Goal: Transaction & Acquisition: Purchase product/service

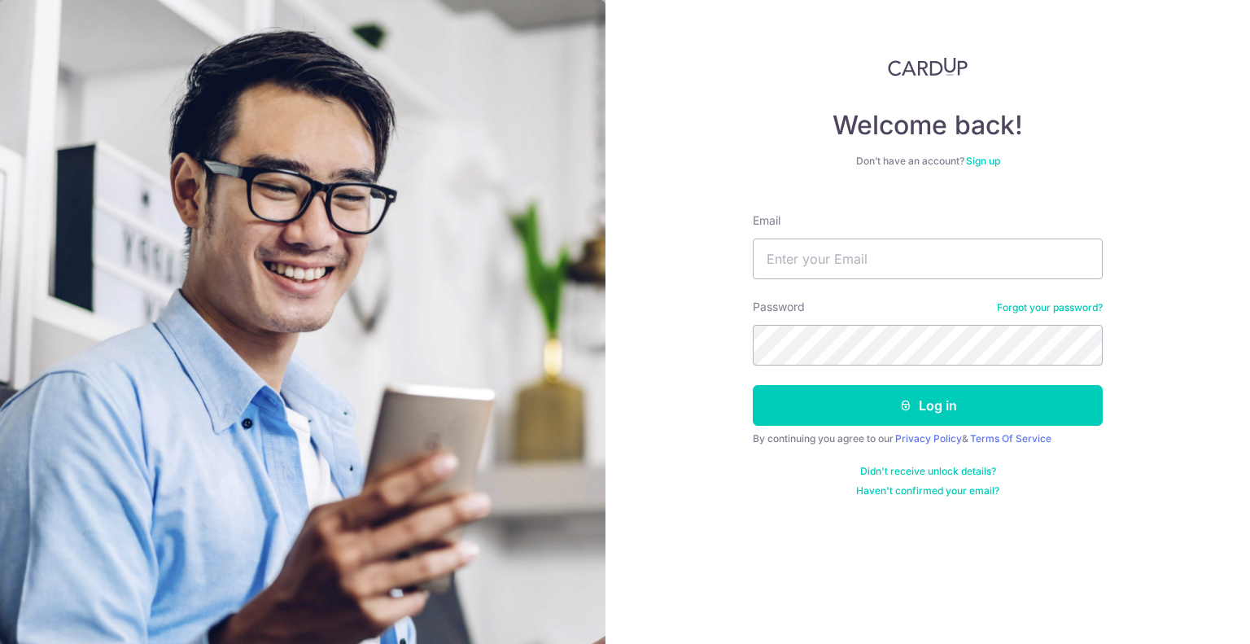
type input "[EMAIL_ADDRESS][DOMAIN_NAME]"
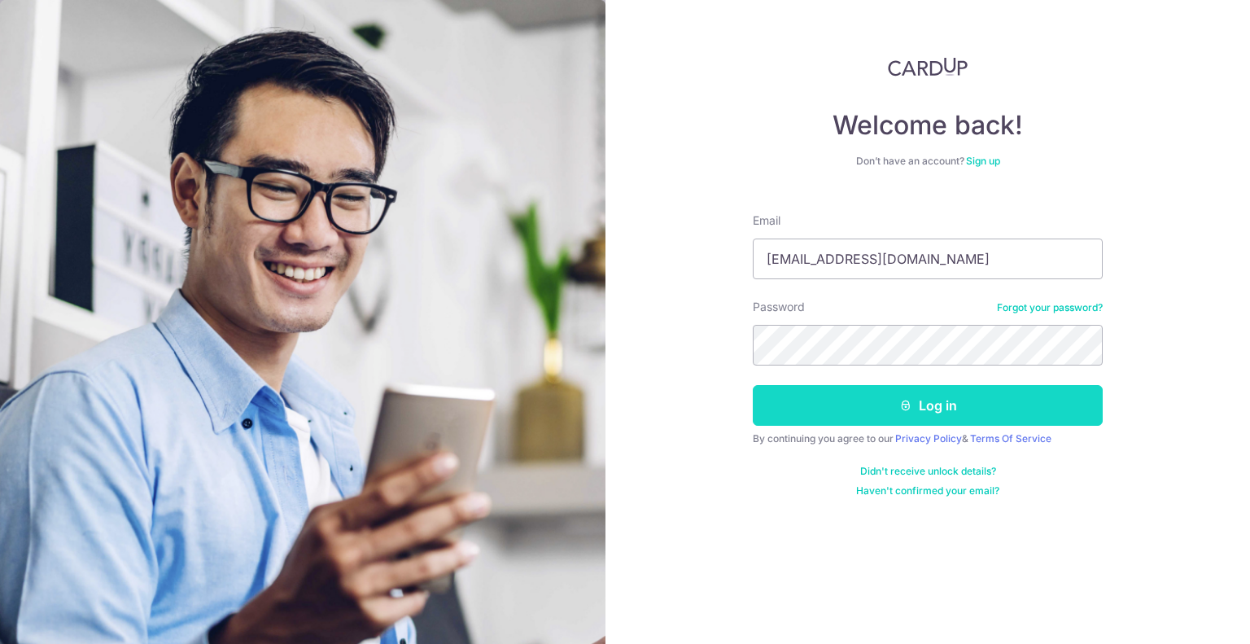
click at [882, 413] on button "Log in" at bounding box center [928, 405] width 350 height 41
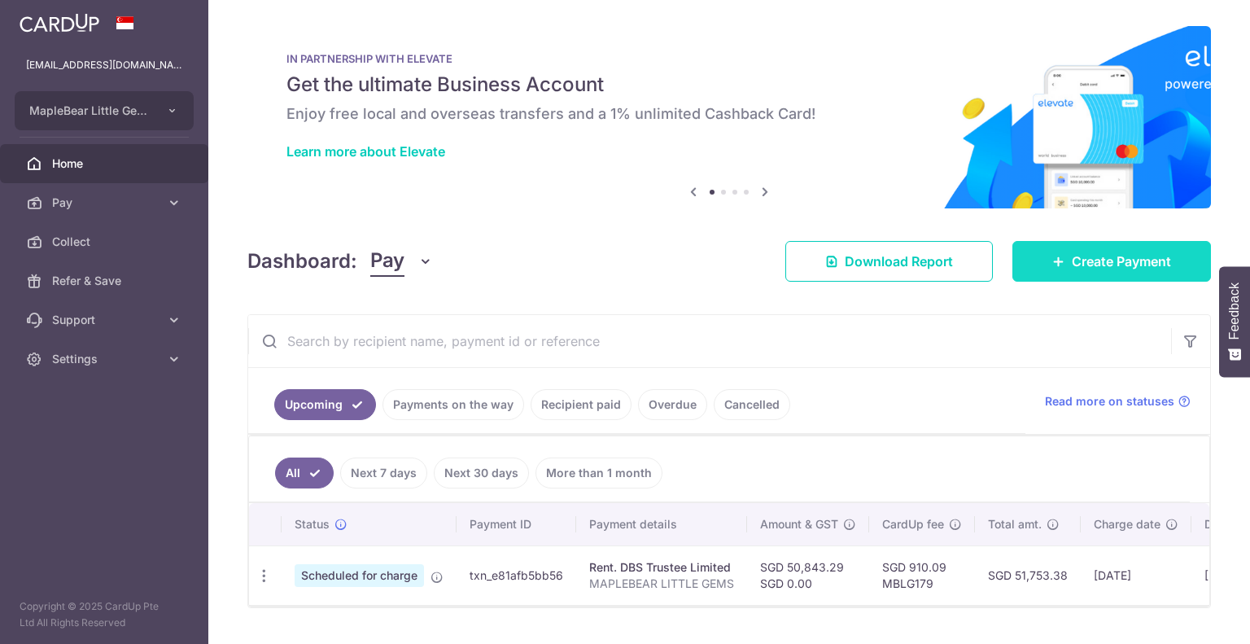
click at [1105, 267] on span "Create Payment" at bounding box center [1121, 262] width 99 height 20
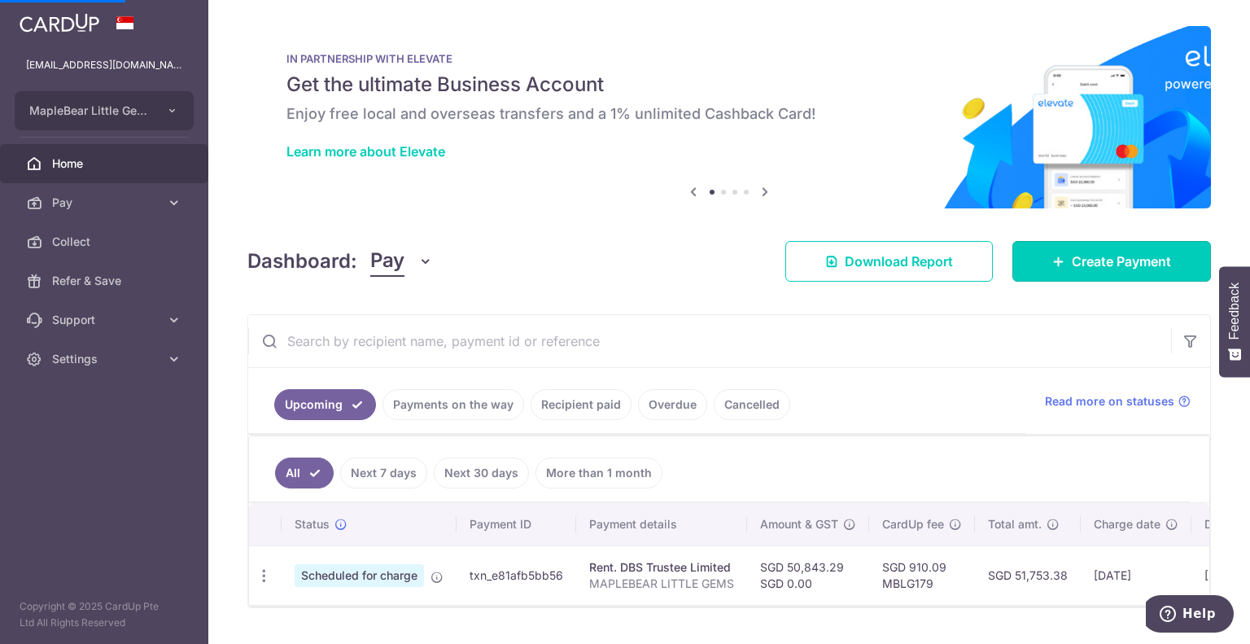
scroll to position [46, 0]
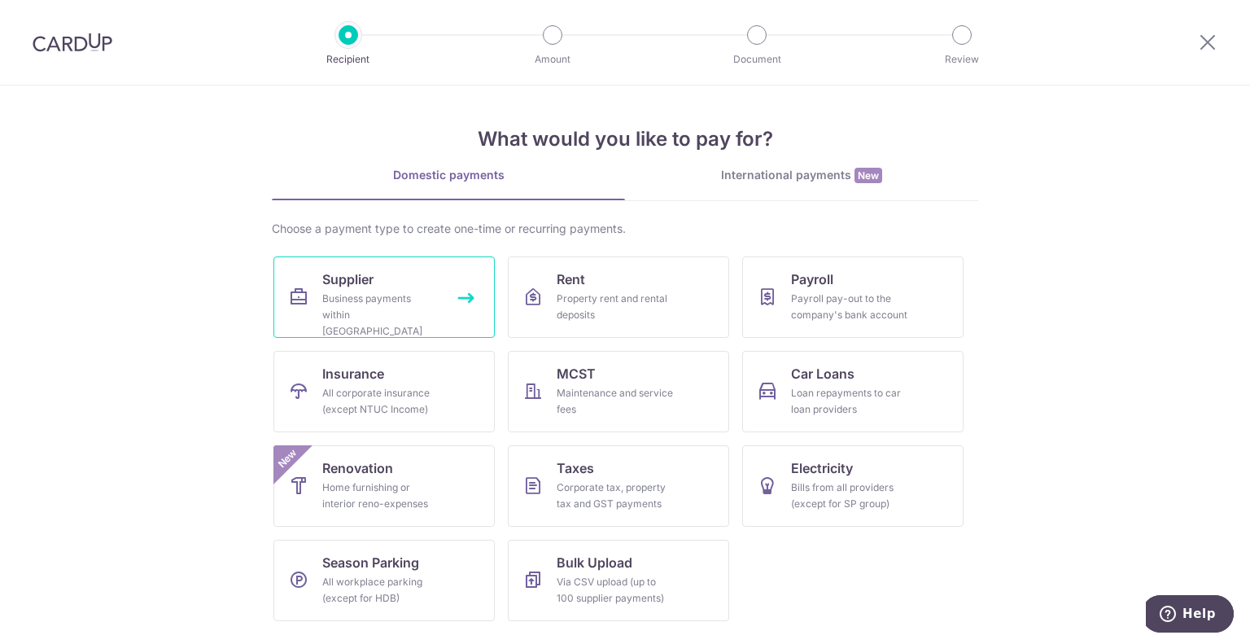
click at [400, 298] on div "Business payments within Singapore" at bounding box center [380, 315] width 117 height 49
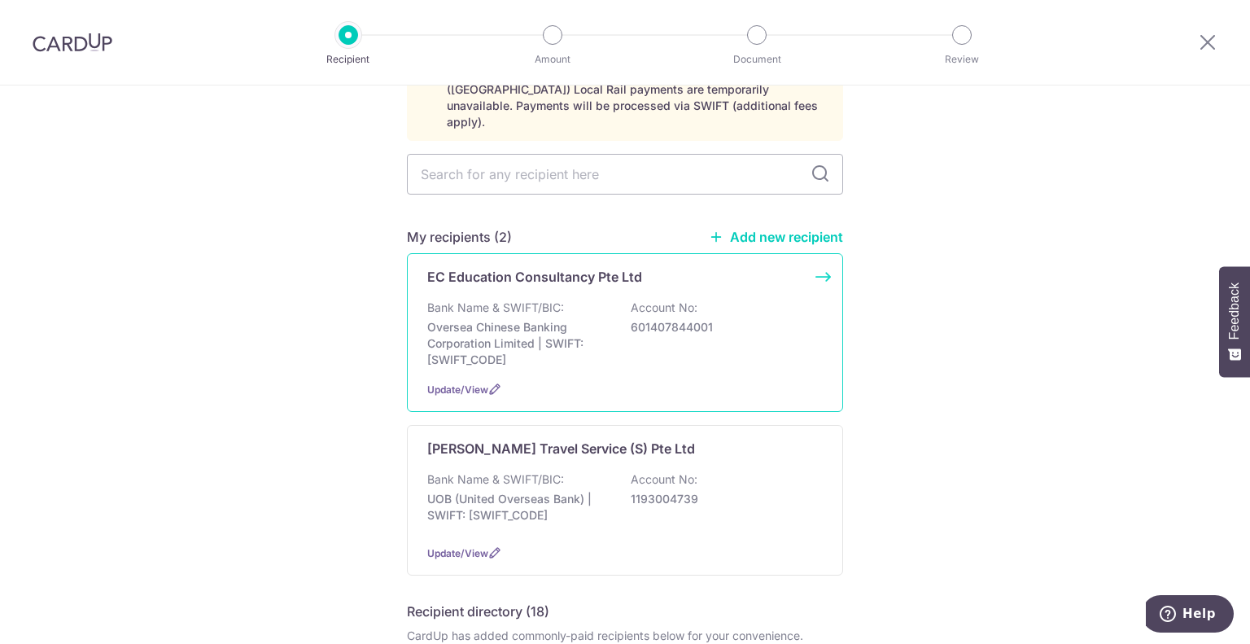
scroll to position [163, 0]
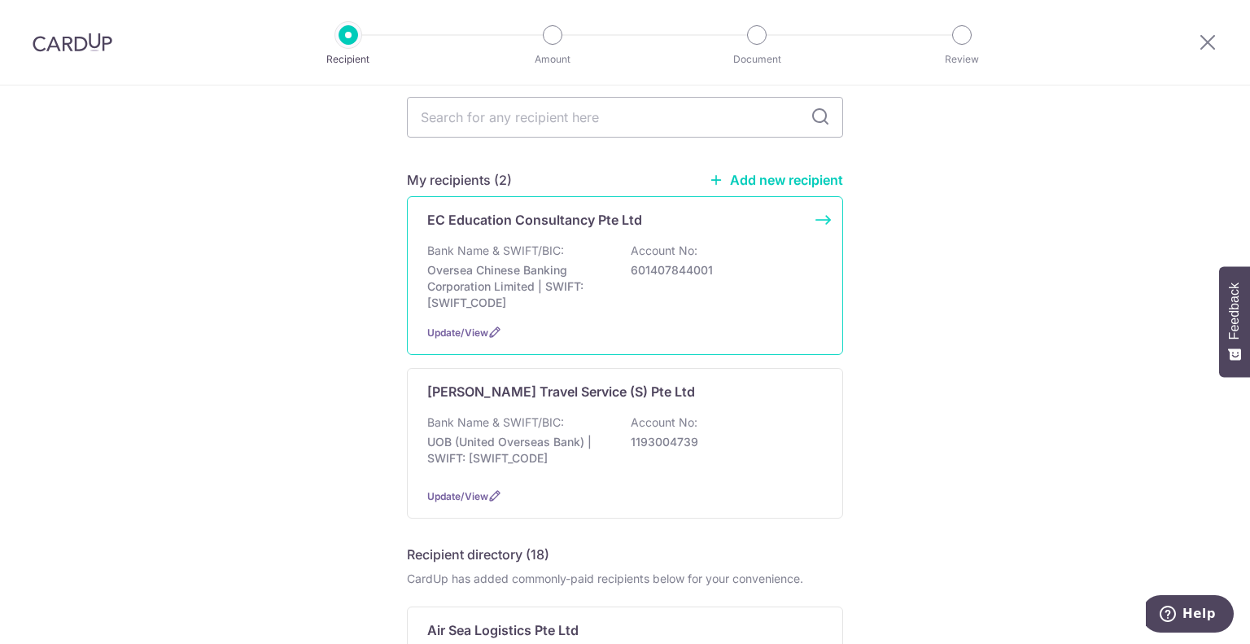
click at [492, 262] on p "Oversea Chinese Banking Corporation Limited | SWIFT: [SWIFT_CODE]" at bounding box center [518, 286] width 182 height 49
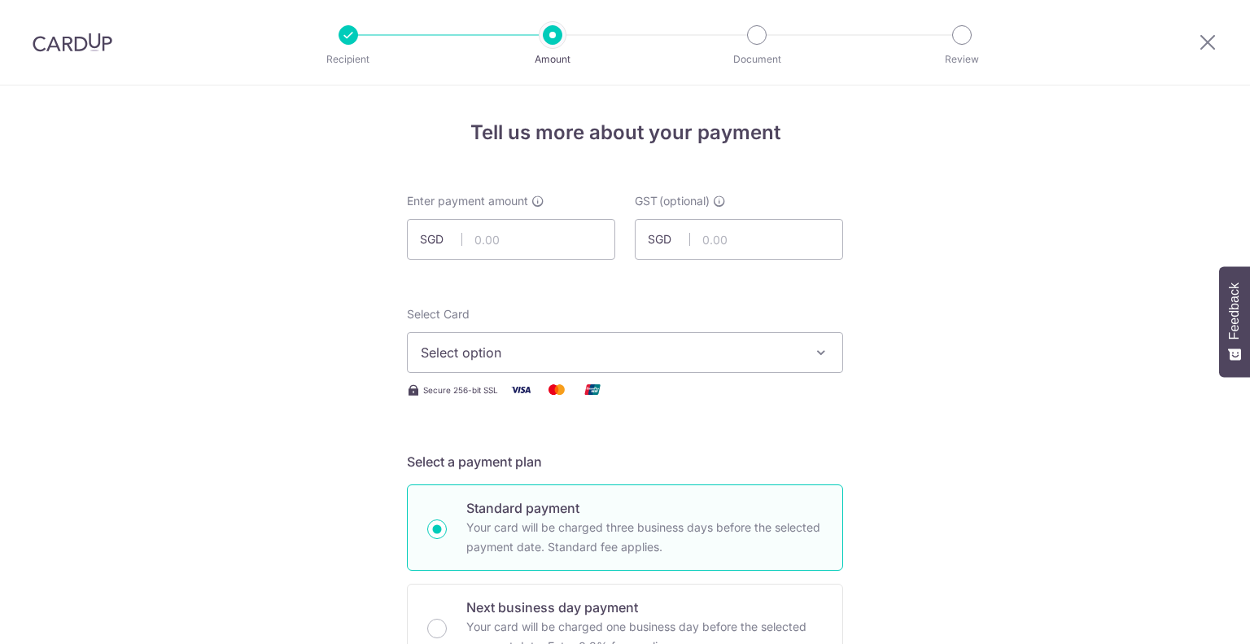
click at [550, 248] on input "text" at bounding box center [511, 239] width 208 height 41
type input "10,636.80"
click at [775, 247] on input "text" at bounding box center [739, 239] width 208 height 41
click at [588, 363] on button "Select option" at bounding box center [625, 352] width 436 height 41
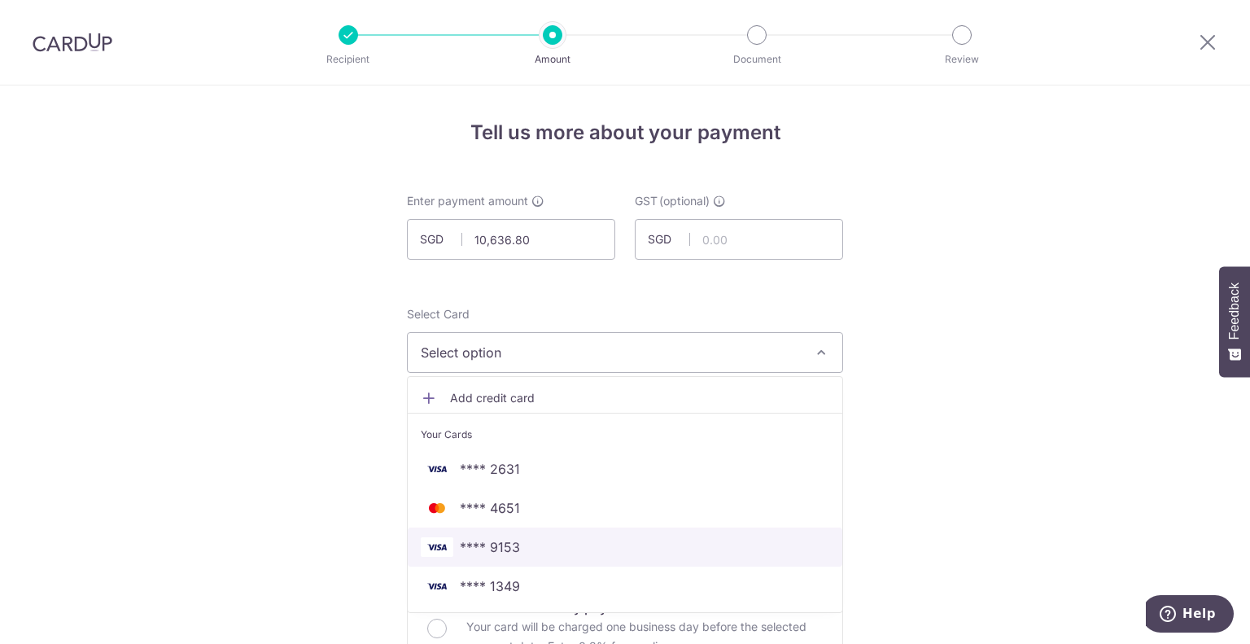
click at [524, 545] on span "**** 9153" at bounding box center [625, 547] width 409 height 20
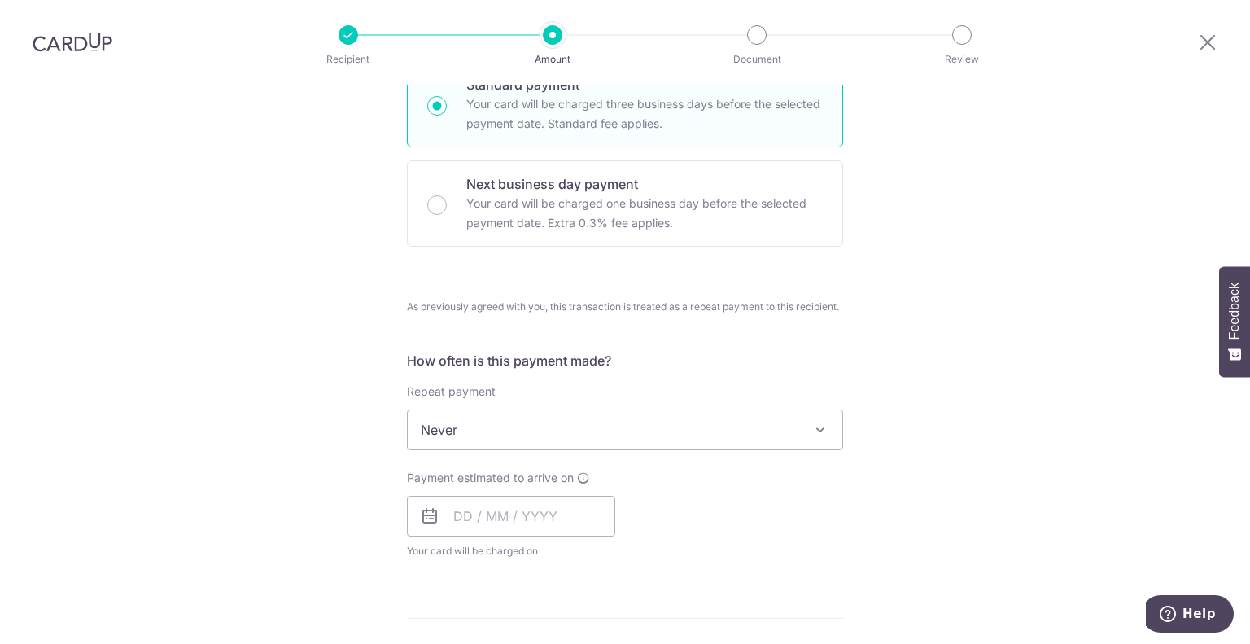
scroll to position [488, 0]
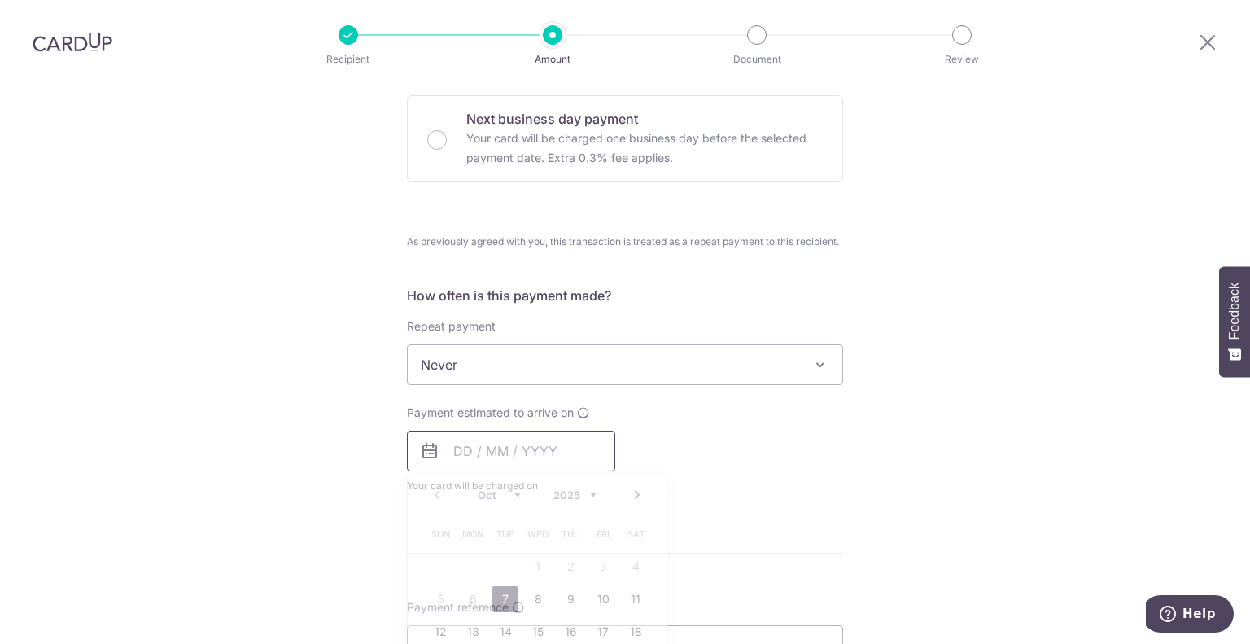
click at [507, 460] on input "text" at bounding box center [511, 451] width 208 height 41
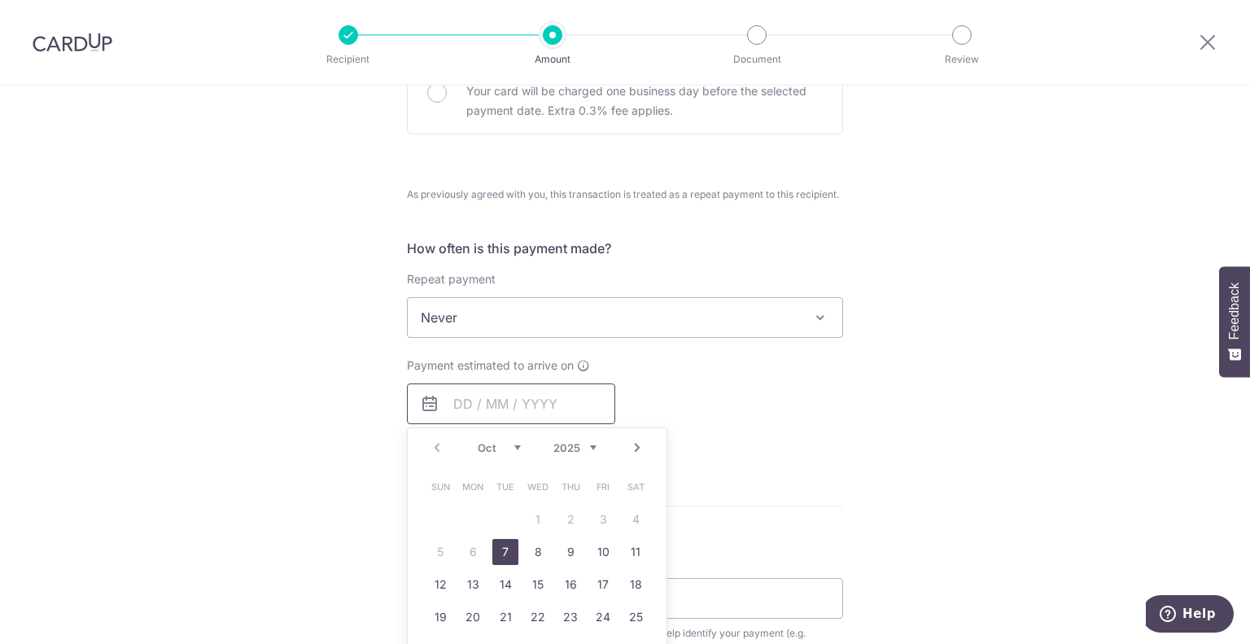
scroll to position [570, 0]
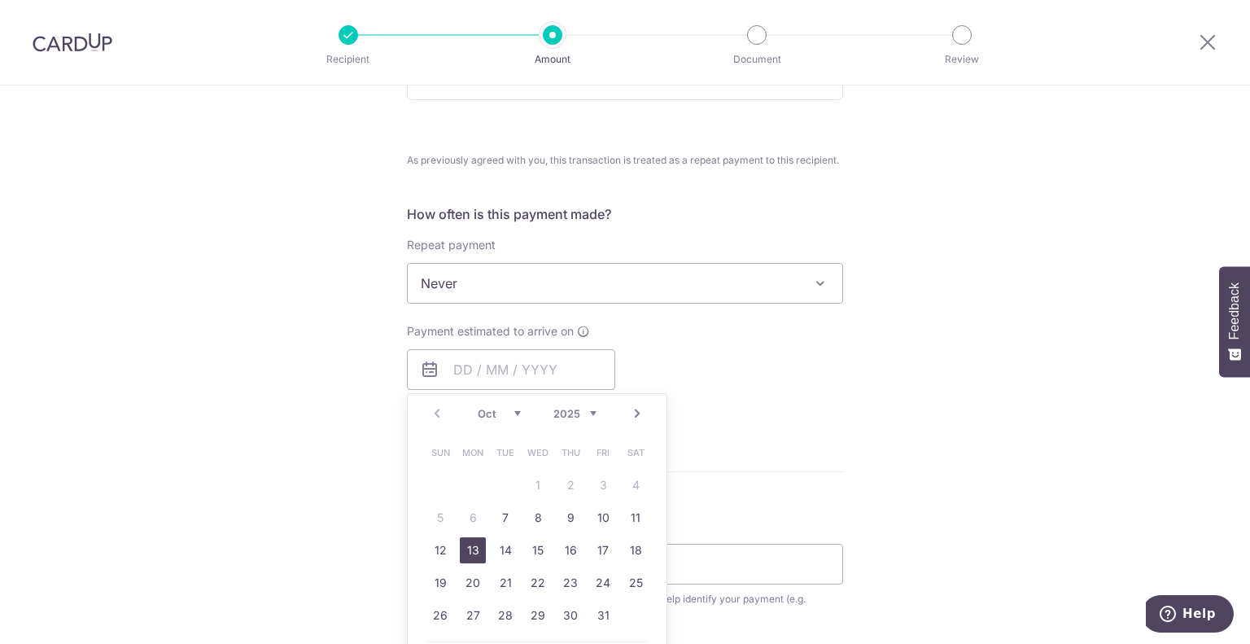
click at [471, 553] on link "13" at bounding box center [473, 550] width 26 height 26
type input "[DATE]"
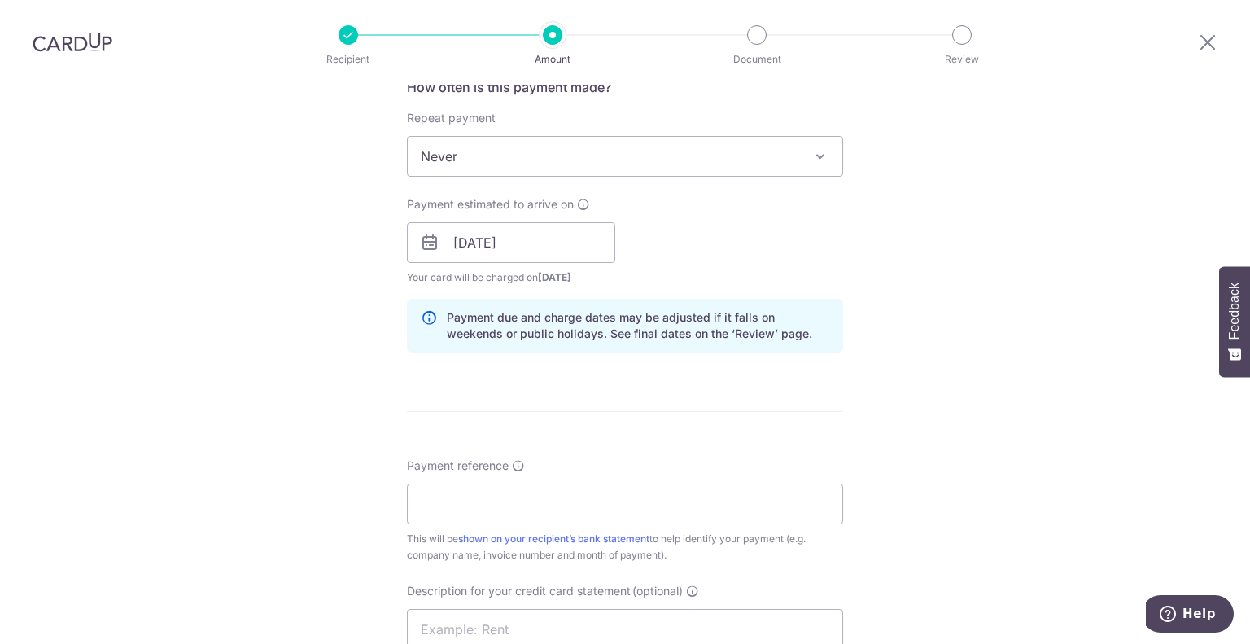
scroll to position [733, 0]
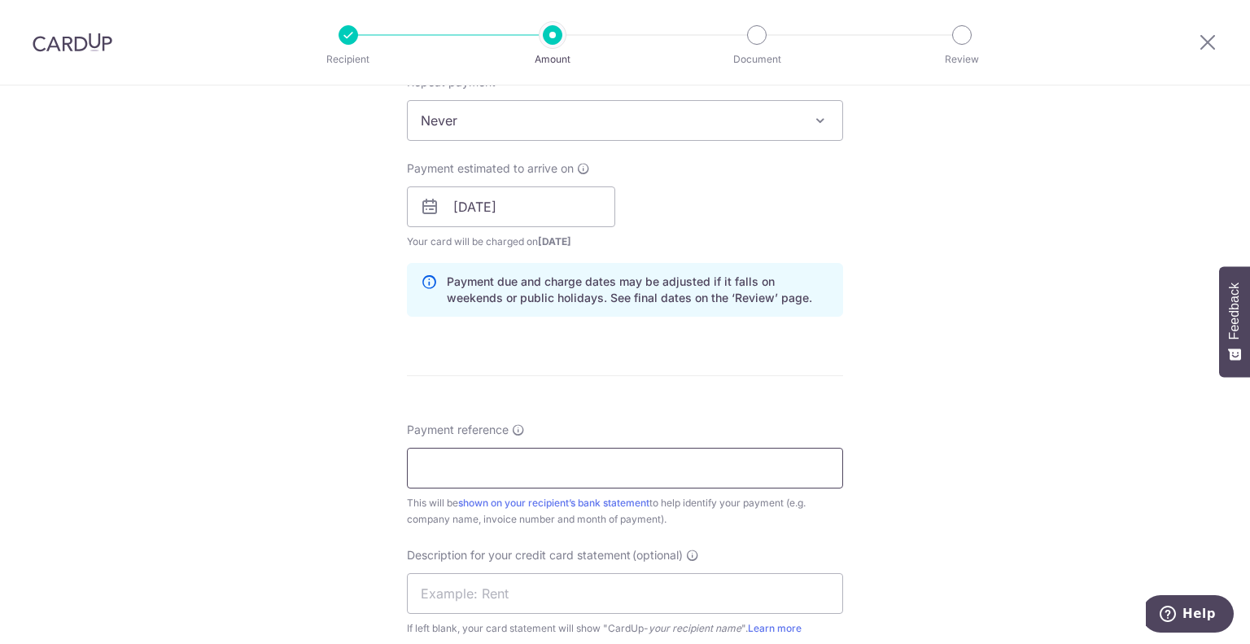
click at [581, 475] on input "Payment reference" at bounding box center [625, 468] width 436 height 41
click at [534, 474] on input "2025MBTPY03" at bounding box center [625, 468] width 436 height 41
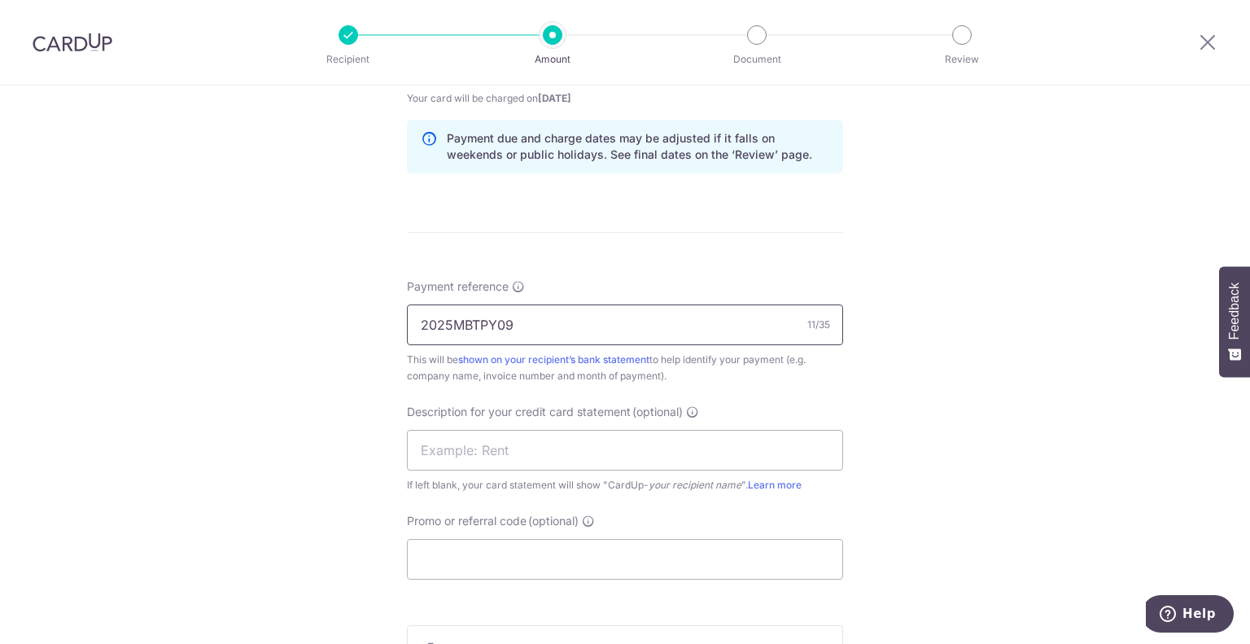
scroll to position [1058, 0]
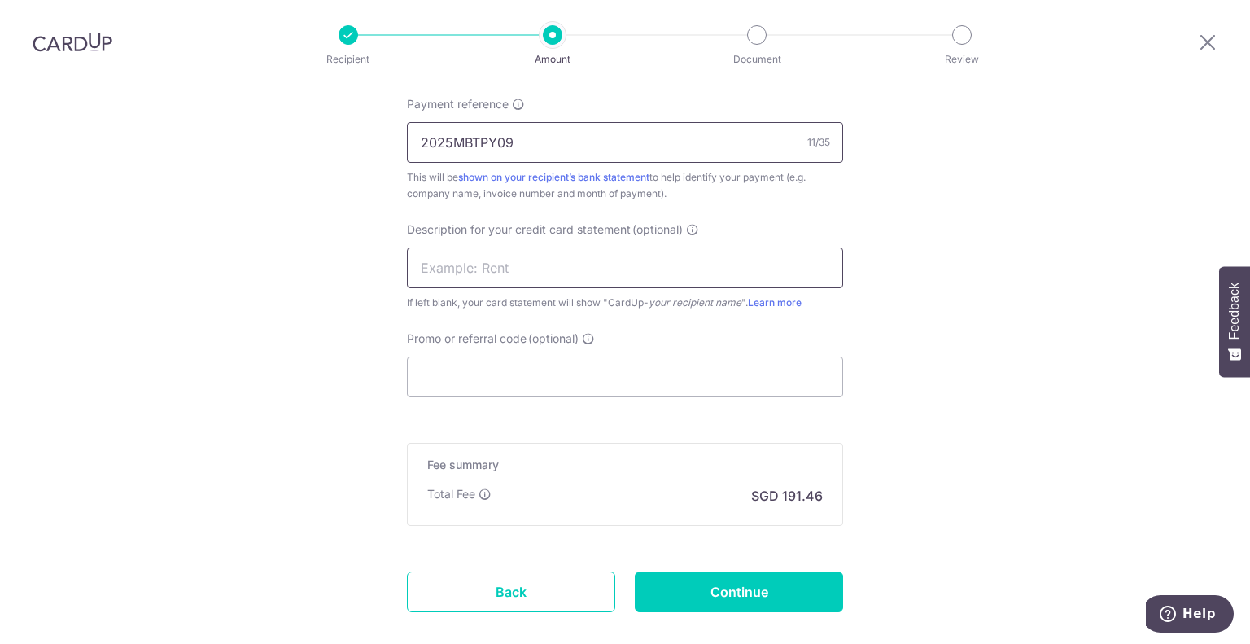
type input "2025MBTPY09"
click at [510, 263] on input "text" at bounding box center [625, 267] width 436 height 41
type input "Meals"
click at [555, 379] on input "Promo or referral code (optional)" at bounding box center [625, 377] width 436 height 41
paste input "MBLG179"
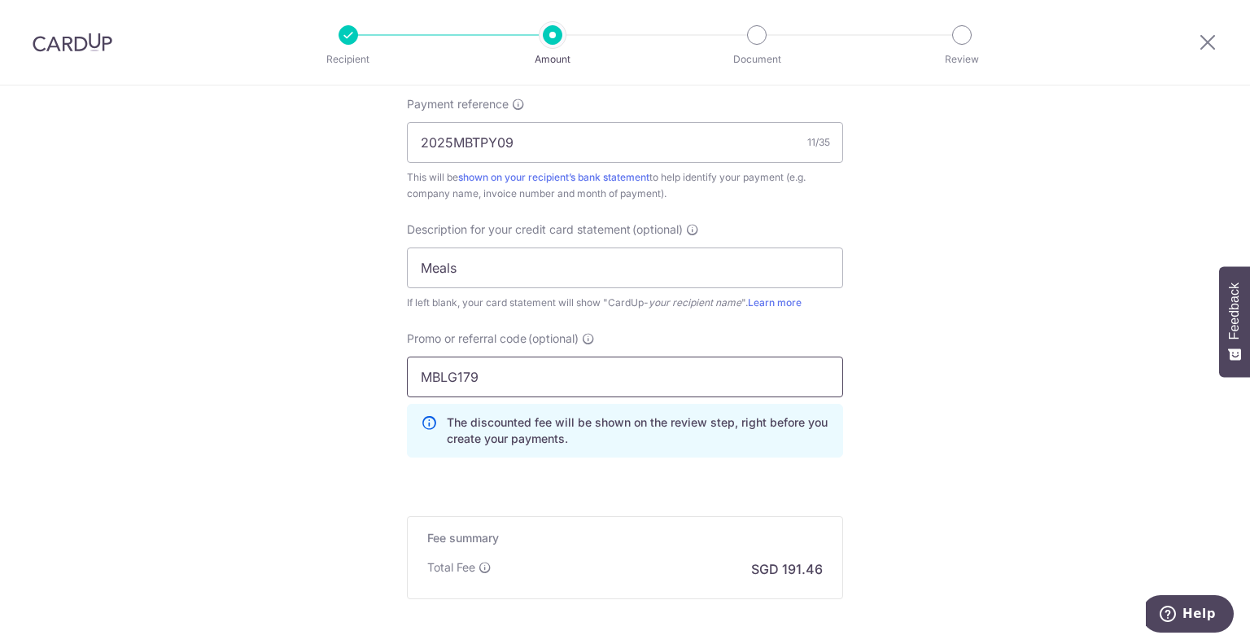
type input "MBLG179"
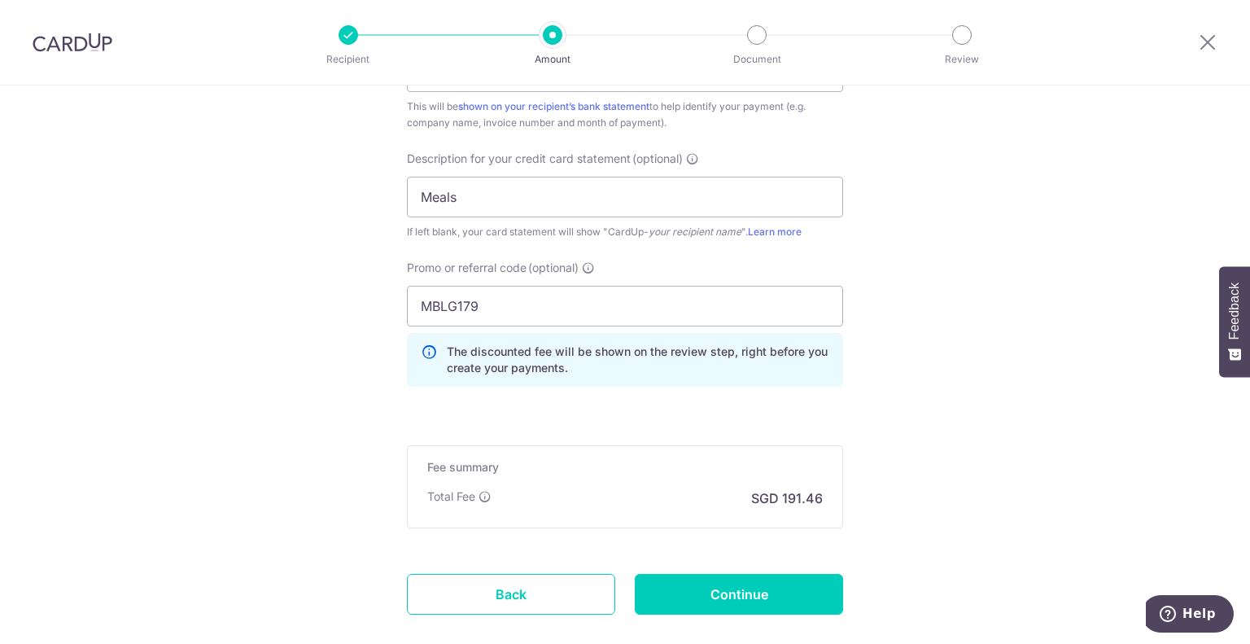
scroll to position [1218, 0]
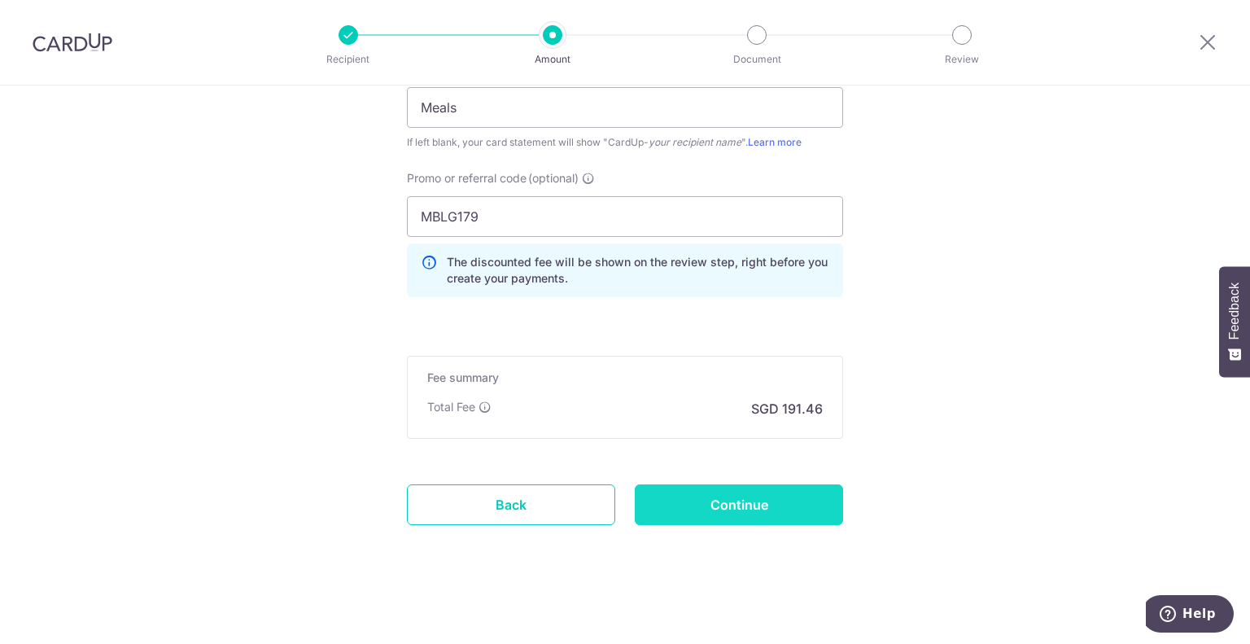
click at [759, 492] on input "Continue" at bounding box center [739, 504] width 208 height 41
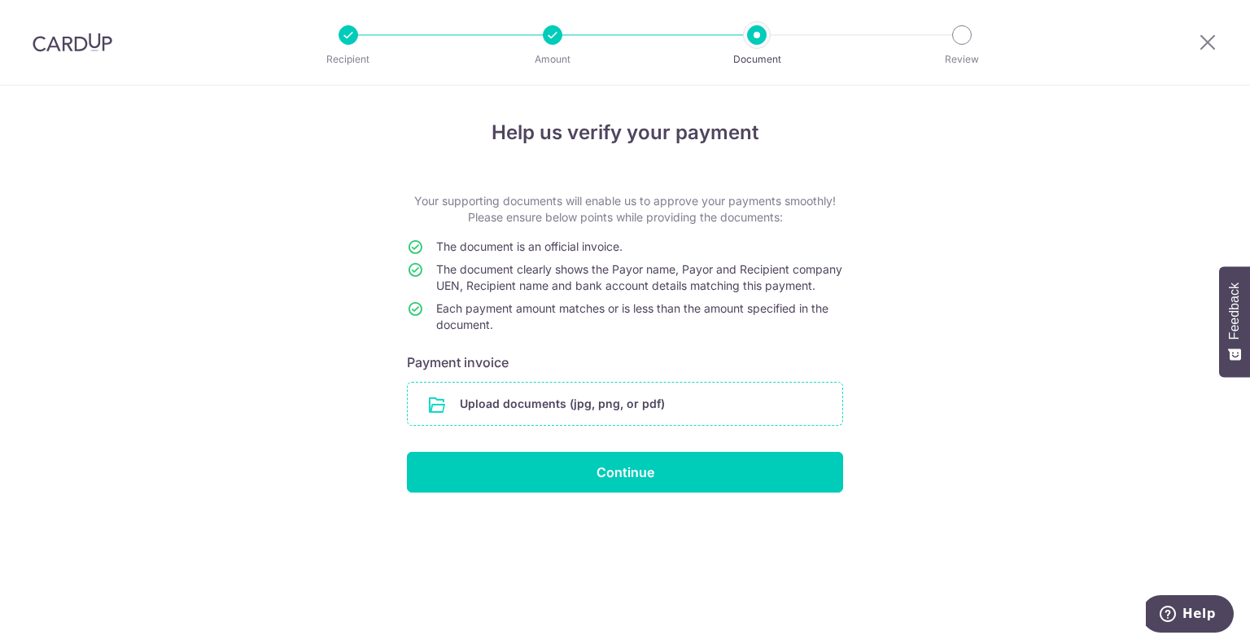
click at [609, 425] on input "file" at bounding box center [625, 404] width 435 height 42
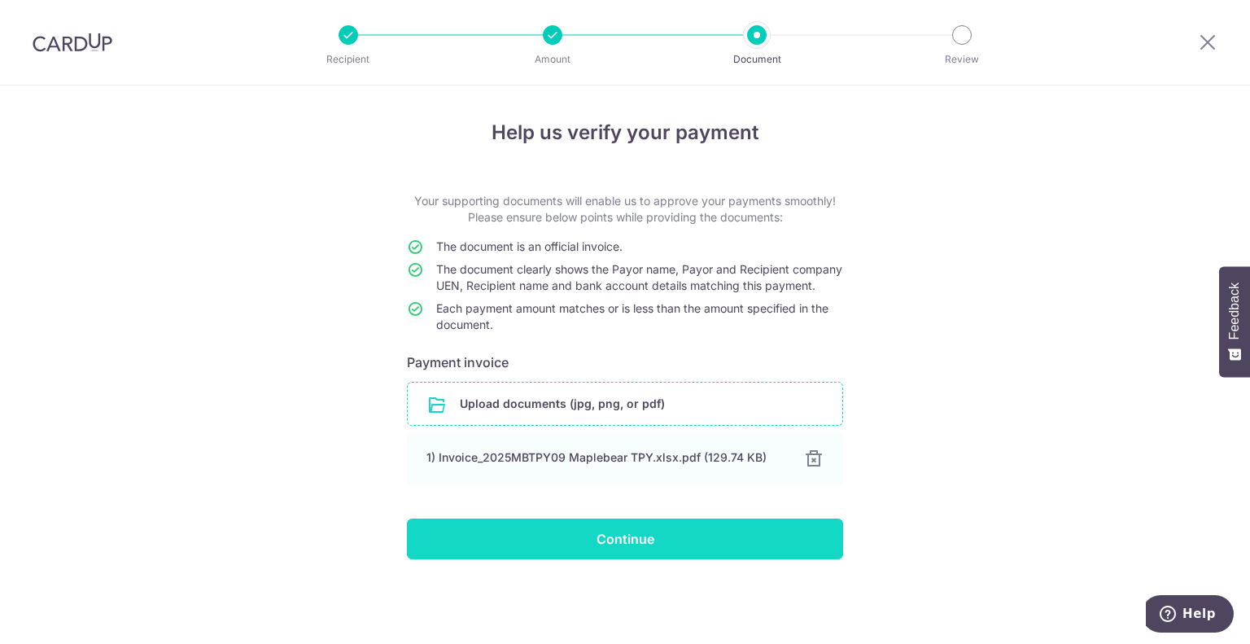
click at [620, 558] on input "Continue" at bounding box center [625, 538] width 436 height 41
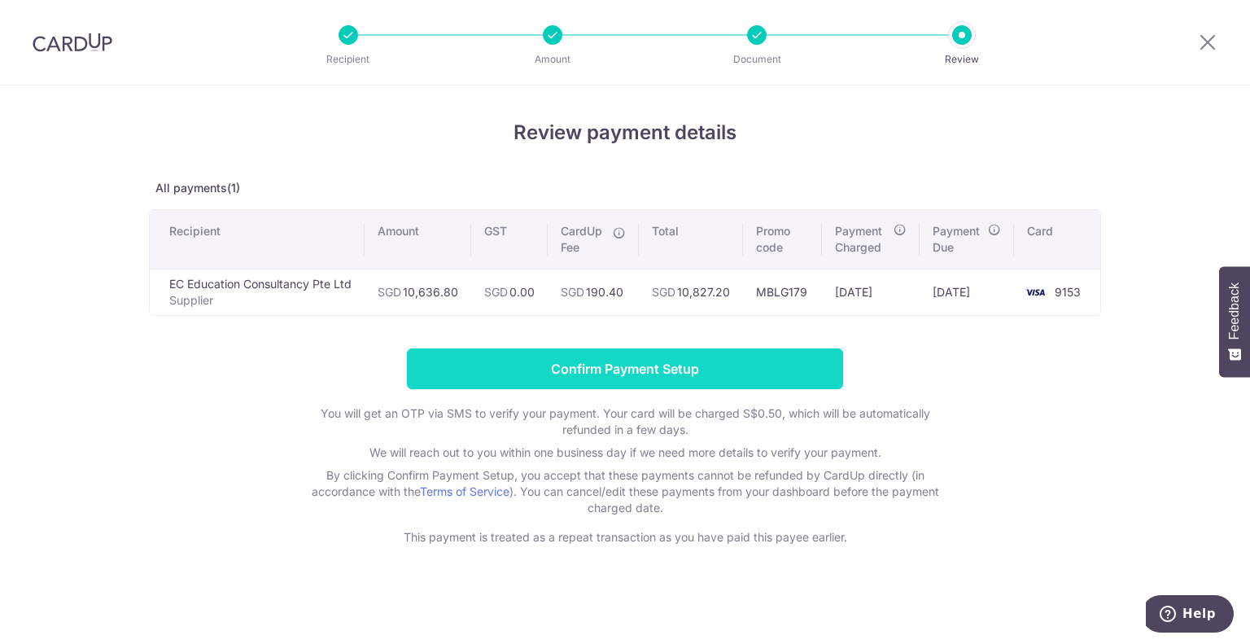
click at [649, 360] on input "Confirm Payment Setup" at bounding box center [625, 368] width 436 height 41
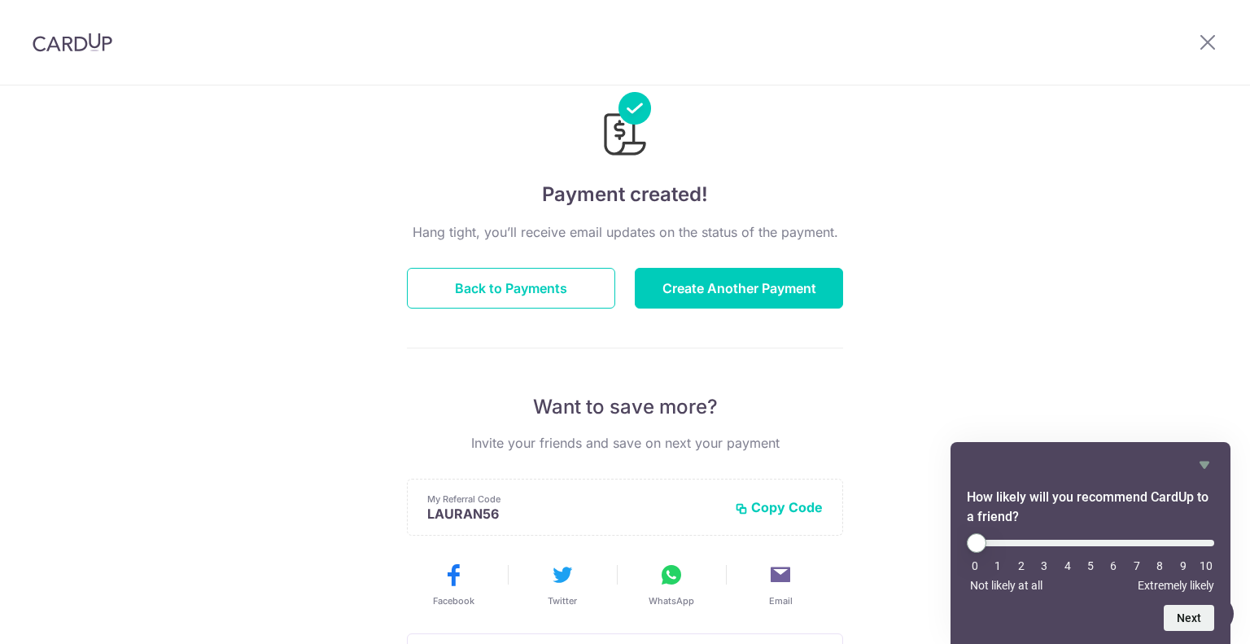
scroll to position [81, 0]
